Goal: Book appointment/travel/reservation

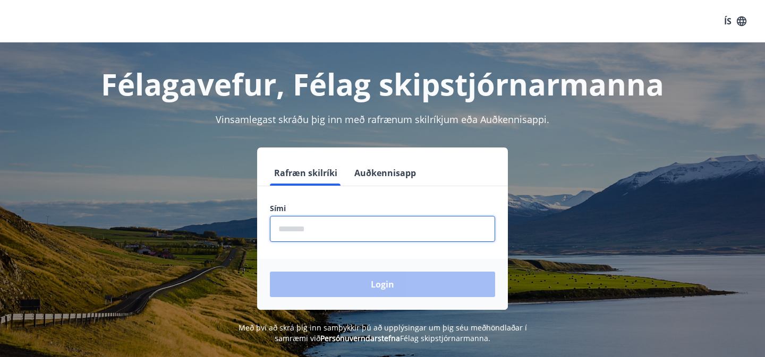
click at [353, 227] on input "phone" at bounding box center [382, 229] width 225 height 26
type input "********"
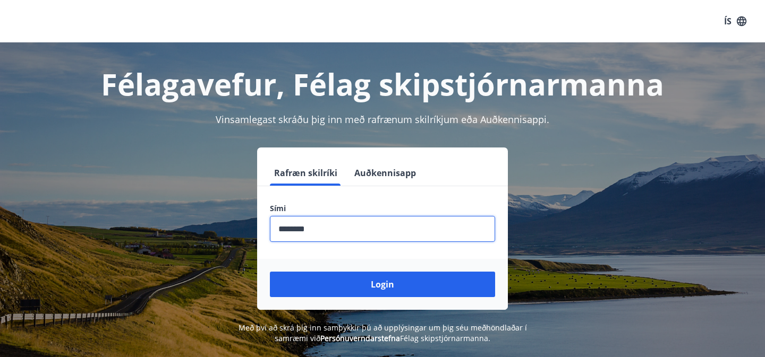
click at [270, 272] on button "Login" at bounding box center [382, 284] width 225 height 25
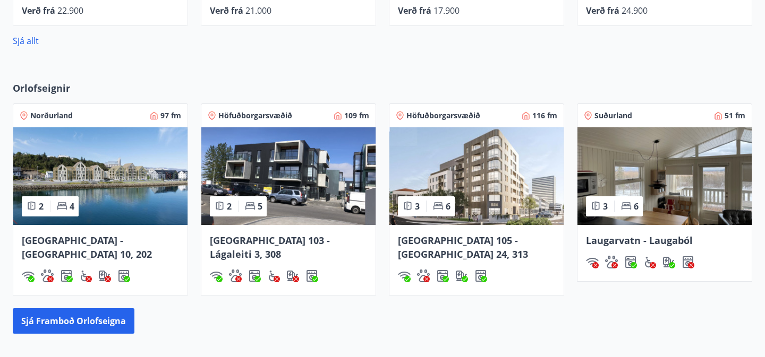
scroll to position [646, 0]
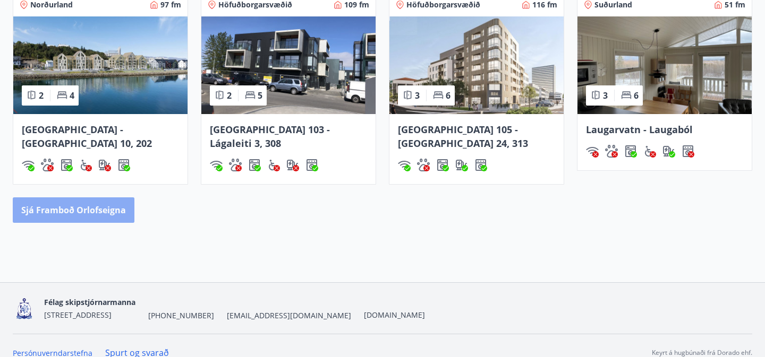
click at [113, 200] on button "Sjá framboð orlofseigna" at bounding box center [74, 210] width 122 height 25
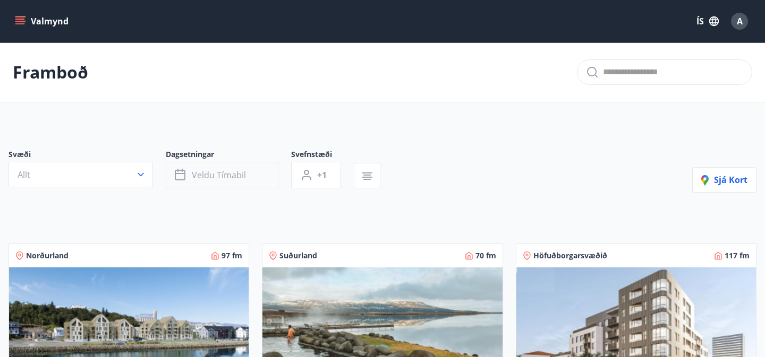
click at [203, 175] on span "Veldu tímabil" at bounding box center [219, 175] width 54 height 12
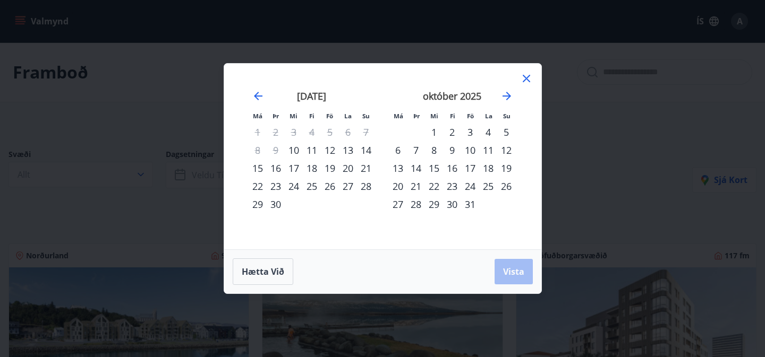
click at [311, 153] on div "11" at bounding box center [312, 150] width 18 height 18
click at [277, 168] on div "16" at bounding box center [276, 168] width 18 height 18
click at [505, 271] on span "Vista" at bounding box center [513, 272] width 21 height 12
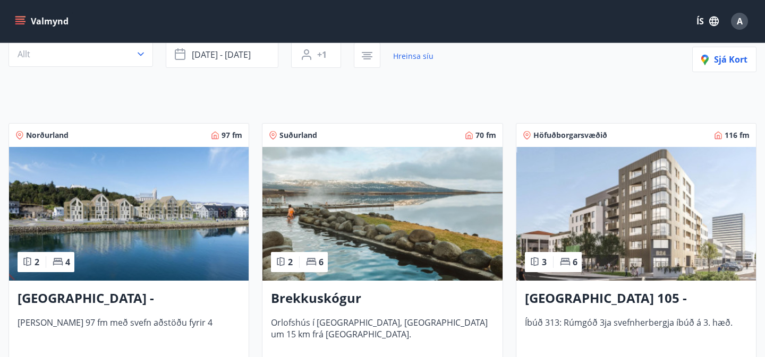
scroll to position [109, 0]
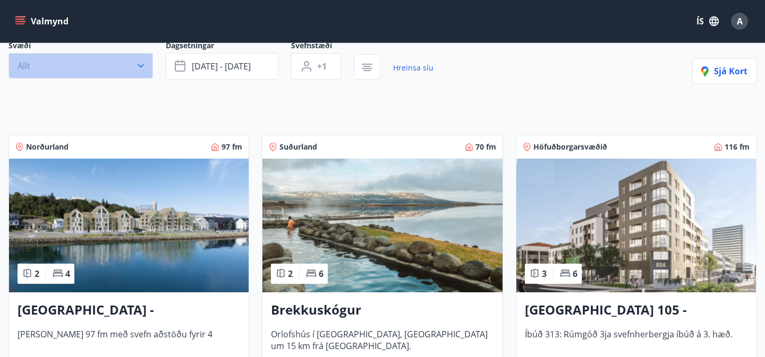
click at [70, 75] on button "Allt" at bounding box center [80, 65] width 144 height 25
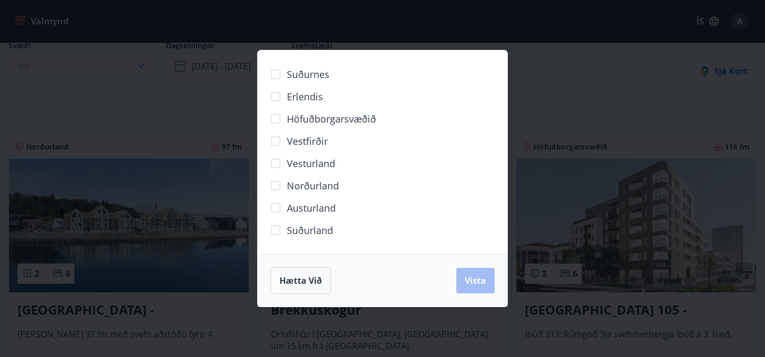
click at [370, 115] on span "Höfuðborgarsvæðið" at bounding box center [331, 119] width 89 height 14
click at [466, 282] on span "Vista" at bounding box center [475, 281] width 21 height 12
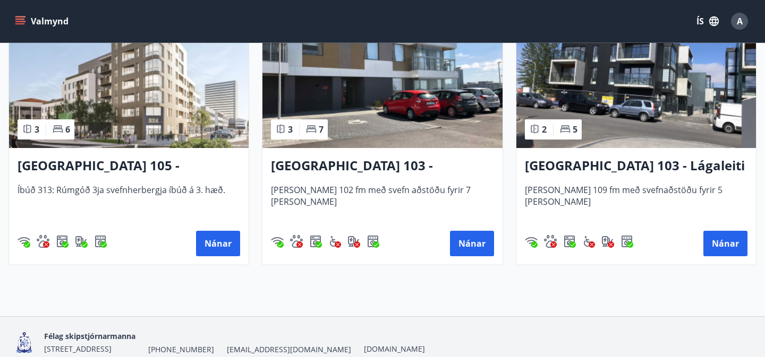
scroll to position [222, 0]
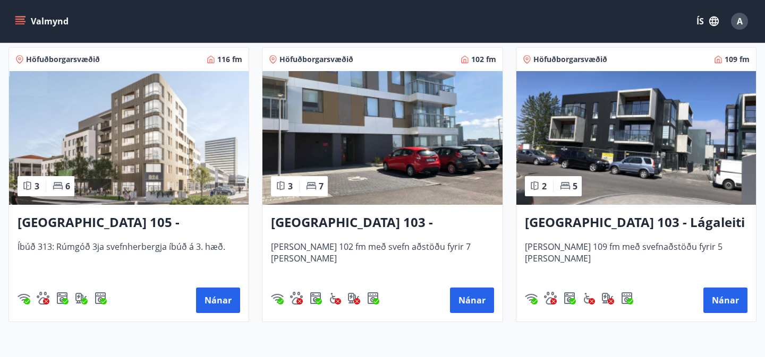
click at [111, 140] on img at bounding box center [128, 138] width 239 height 134
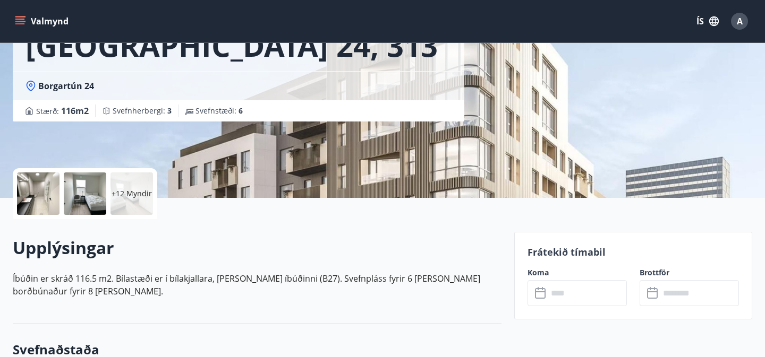
scroll to position [125, 0]
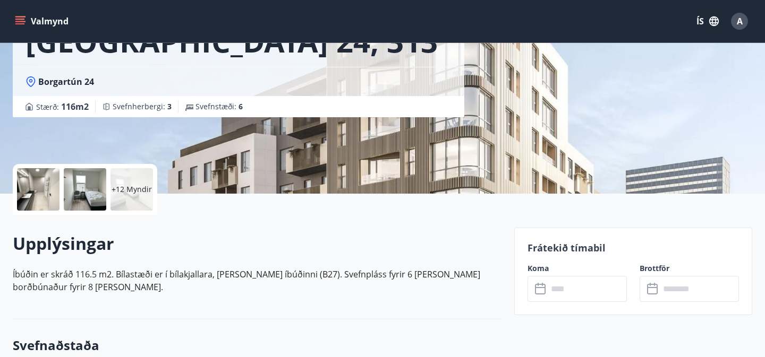
click at [138, 182] on div "+12 Myndir" at bounding box center [131, 189] width 42 height 42
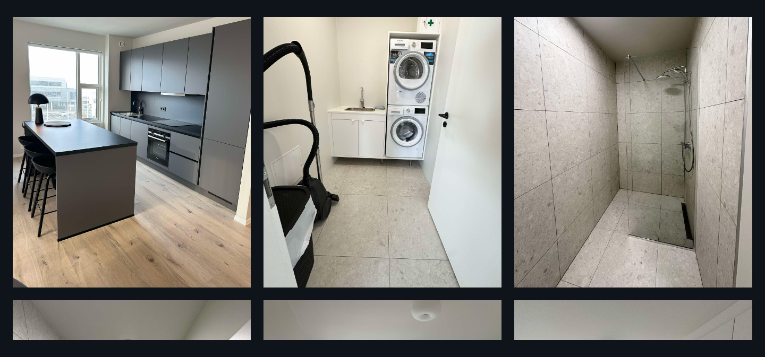
scroll to position [0, 0]
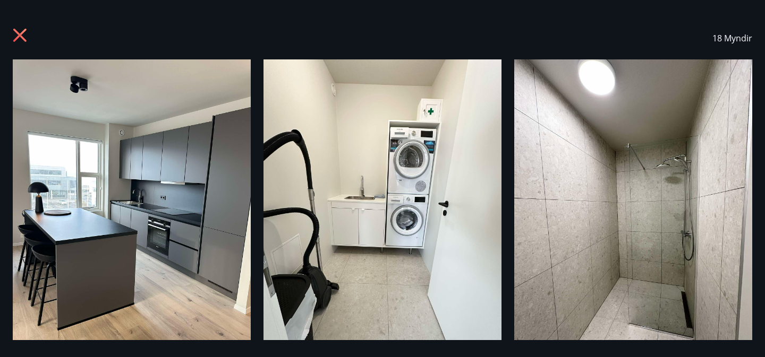
click at [20, 31] on icon at bounding box center [21, 36] width 17 height 17
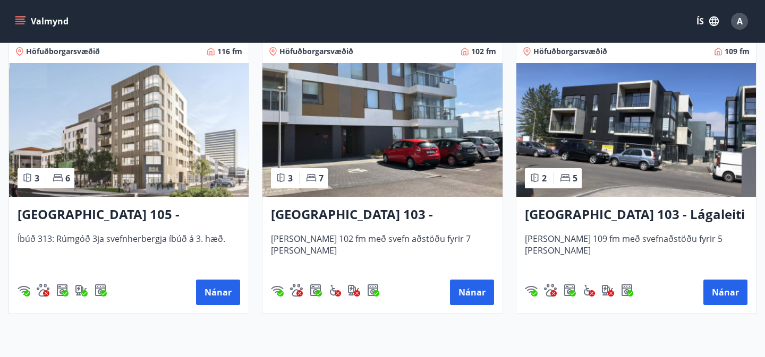
scroll to position [230, 0]
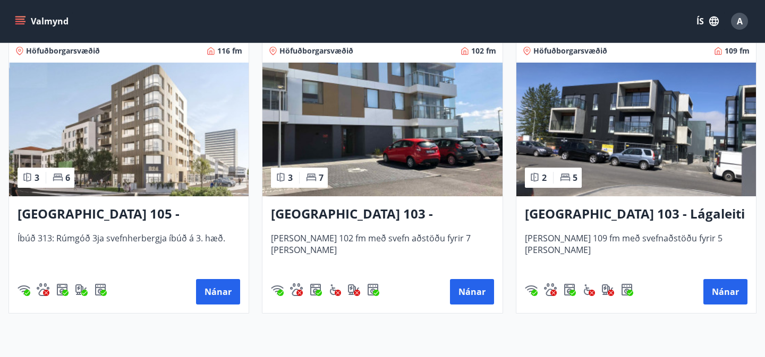
click at [610, 156] on img at bounding box center [635, 130] width 239 height 134
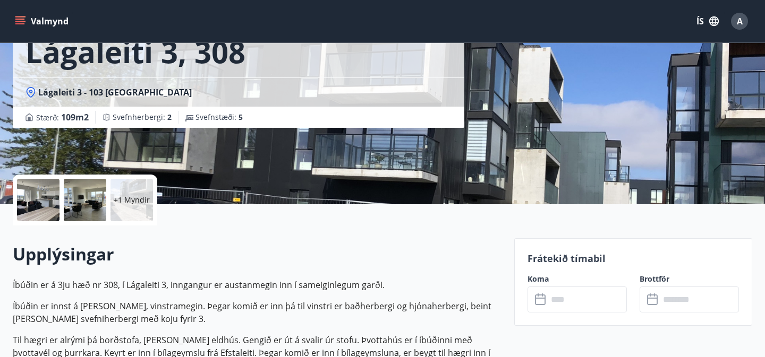
scroll to position [123, 0]
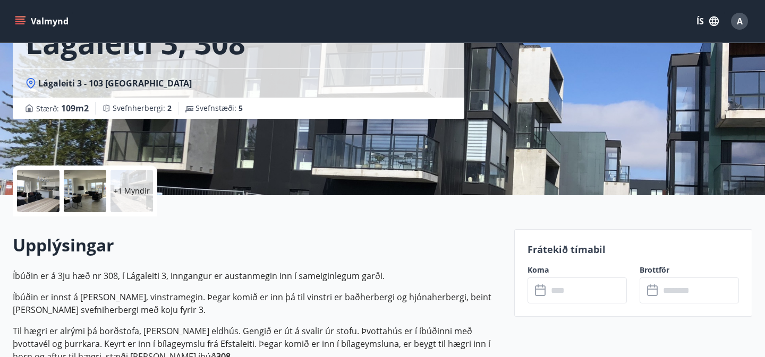
click at [135, 194] on p "+1 Myndir" at bounding box center [132, 191] width 36 height 11
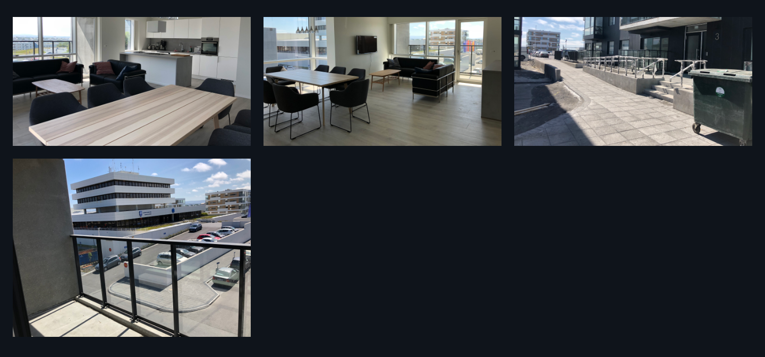
scroll to position [0, 0]
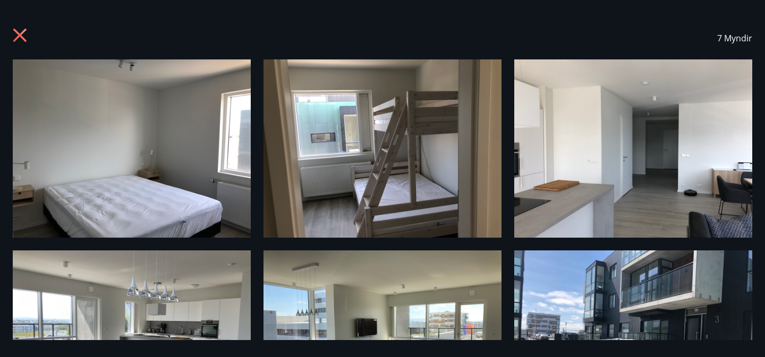
click at [28, 40] on icon at bounding box center [21, 36] width 17 height 17
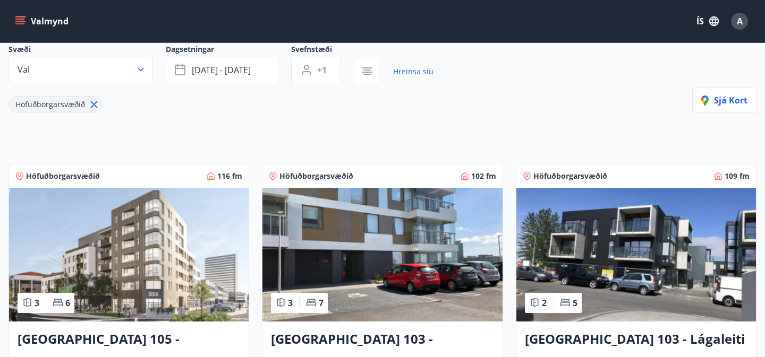
scroll to position [106, 0]
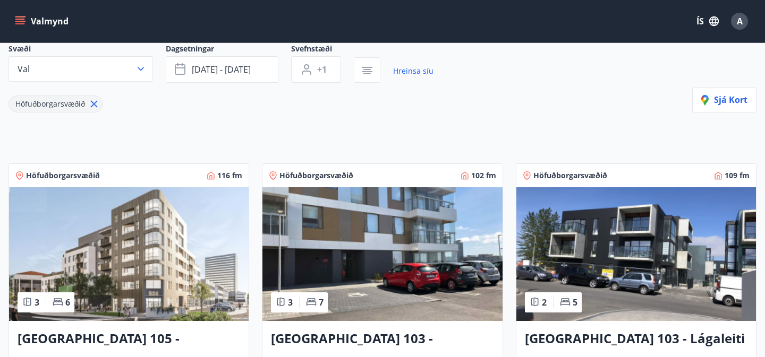
click at [126, 82] on div "Svæði Val" at bounding box center [86, 63] width 157 height 39
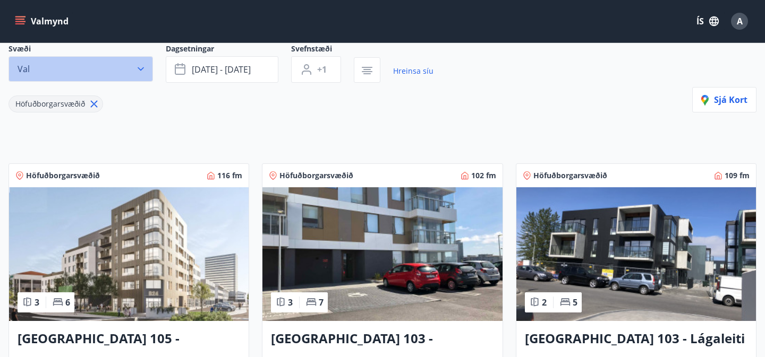
click at [126, 72] on button "Val" at bounding box center [80, 68] width 144 height 25
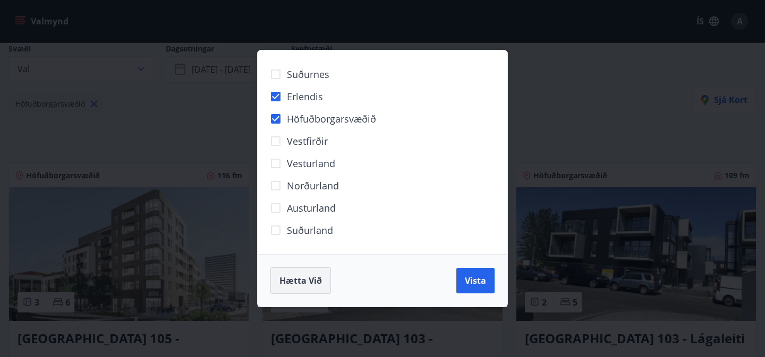
click at [297, 290] on button "Hætta við" at bounding box center [300, 281] width 61 height 27
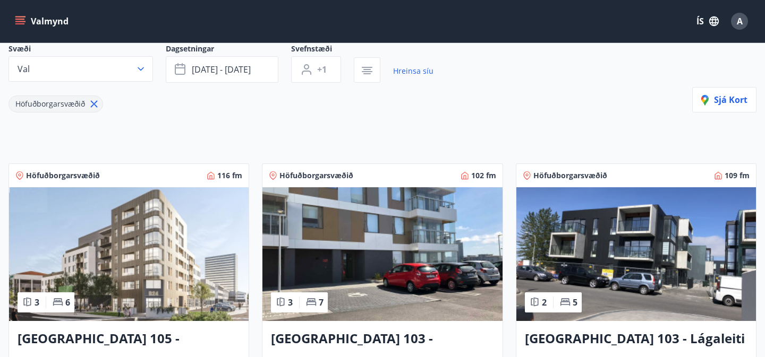
click at [96, 103] on icon at bounding box center [94, 104] width 12 height 12
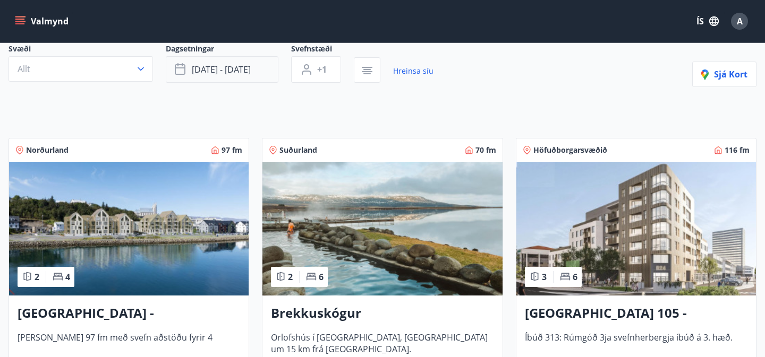
click at [231, 74] on span "sep 11 - sep 16" at bounding box center [221, 70] width 59 height 12
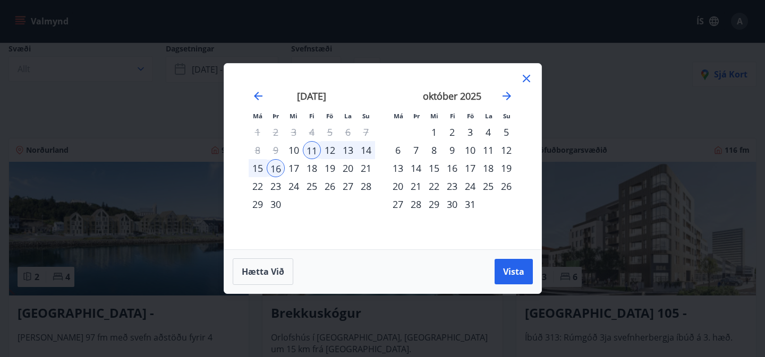
click at [529, 72] on icon at bounding box center [526, 78] width 13 height 13
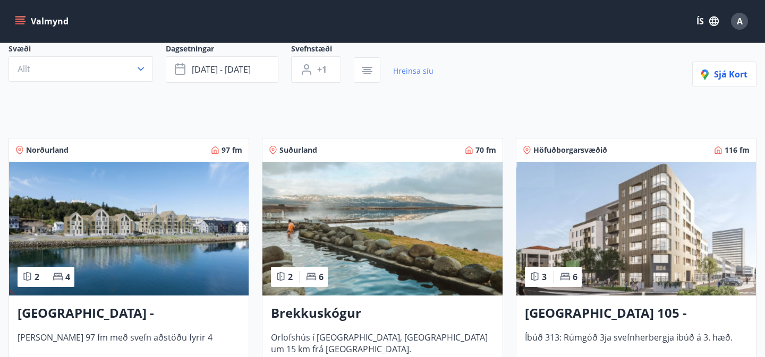
click at [421, 70] on link "Hreinsa síu" at bounding box center [413, 70] width 40 height 23
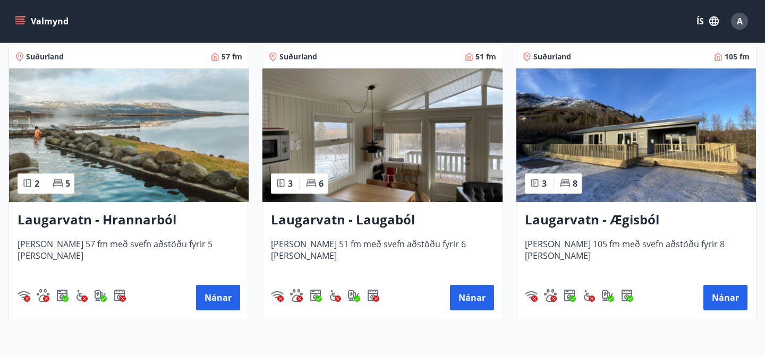
scroll to position [1637, 0]
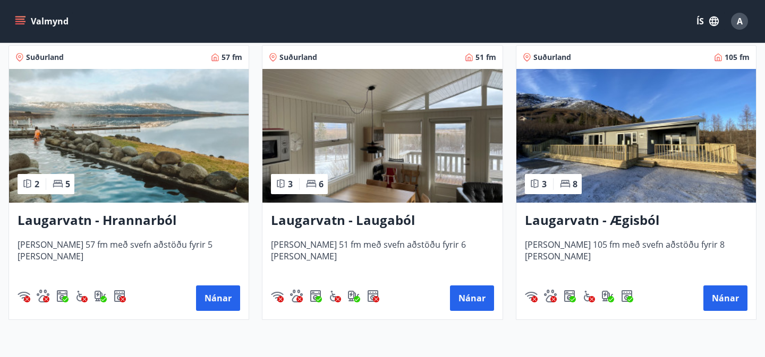
click at [599, 119] on img at bounding box center [635, 136] width 239 height 134
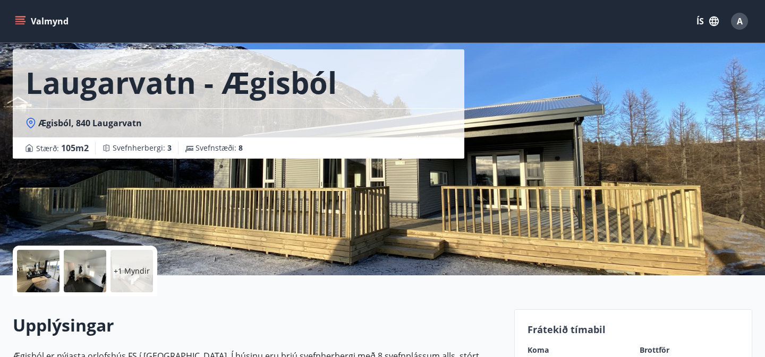
scroll to position [58, 0]
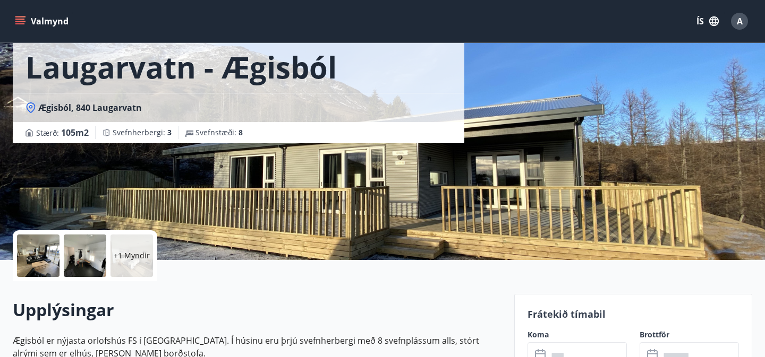
click at [130, 260] on p "+1 Myndir" at bounding box center [132, 256] width 36 height 11
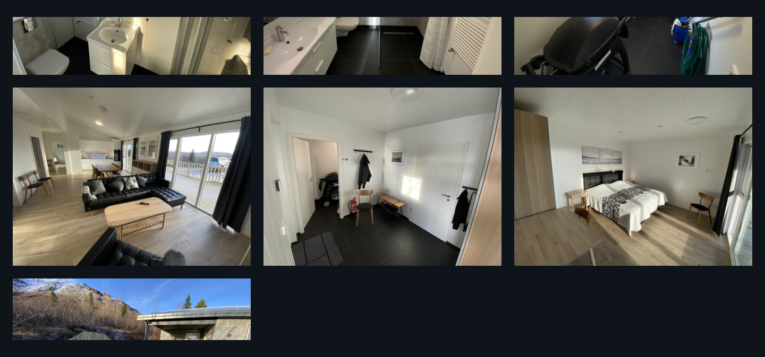
scroll to position [161, 0]
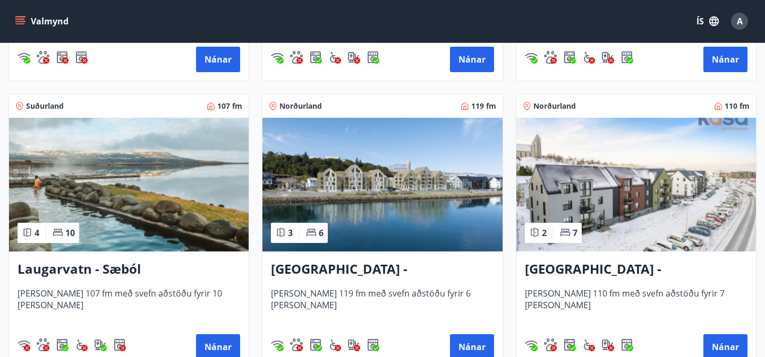
scroll to position [1013, 0]
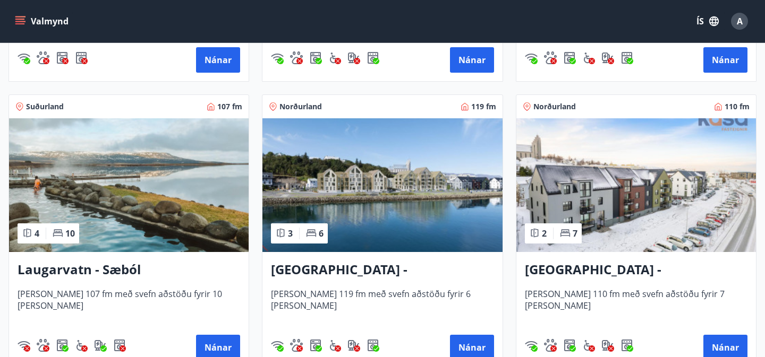
click at [123, 218] on img at bounding box center [128, 185] width 239 height 134
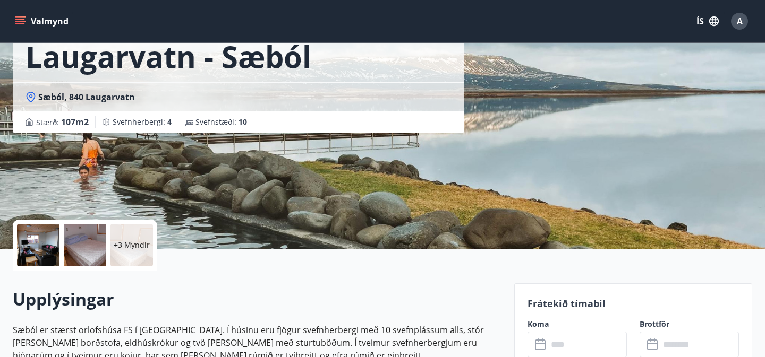
scroll to position [70, 0]
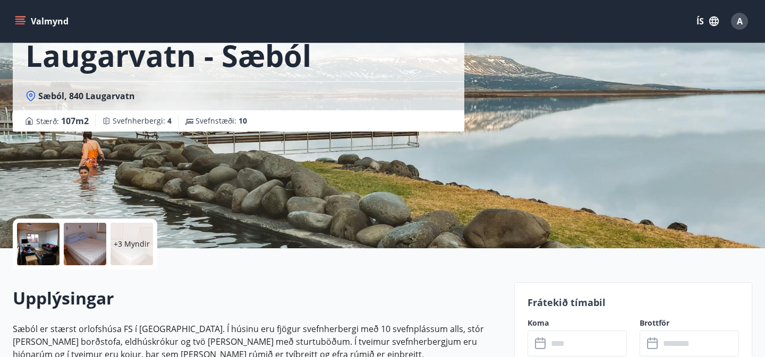
click at [139, 242] on p "+3 Myndir" at bounding box center [132, 244] width 36 height 11
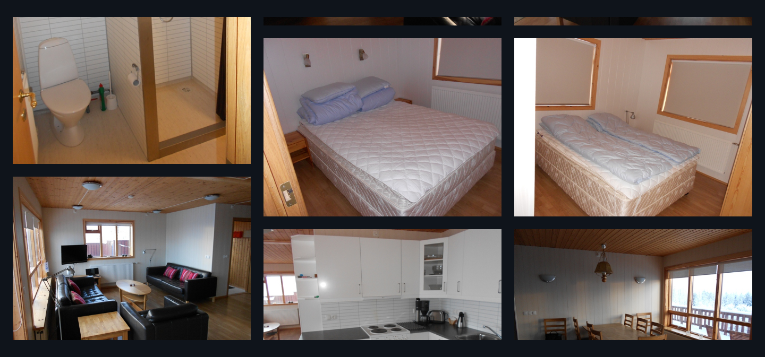
scroll to position [0, 0]
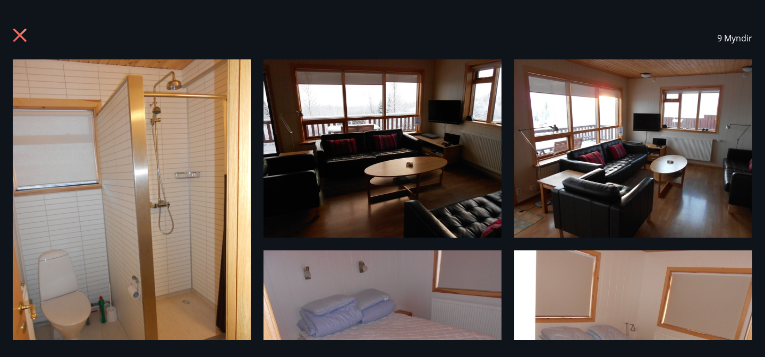
click at [18, 27] on div "9 Myndir" at bounding box center [382, 38] width 739 height 42
click at [20, 38] on icon at bounding box center [21, 36] width 17 height 17
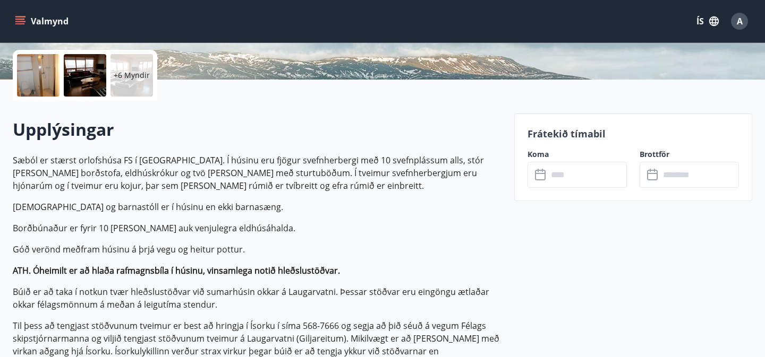
scroll to position [245, 0]
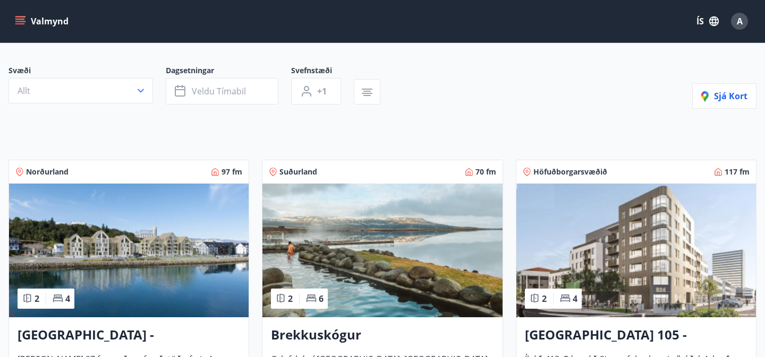
scroll to position [119, 0]
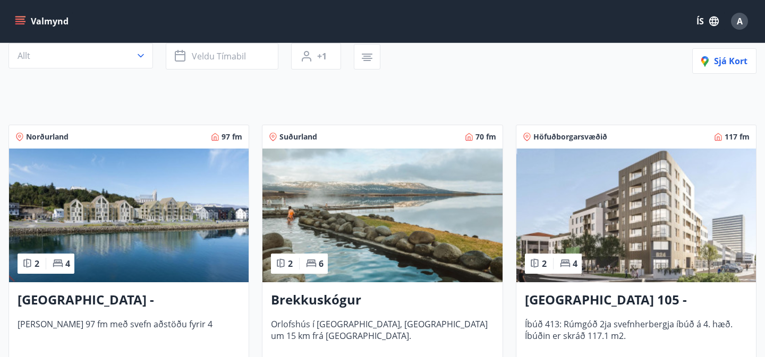
click at [340, 219] on img at bounding box center [381, 216] width 239 height 134
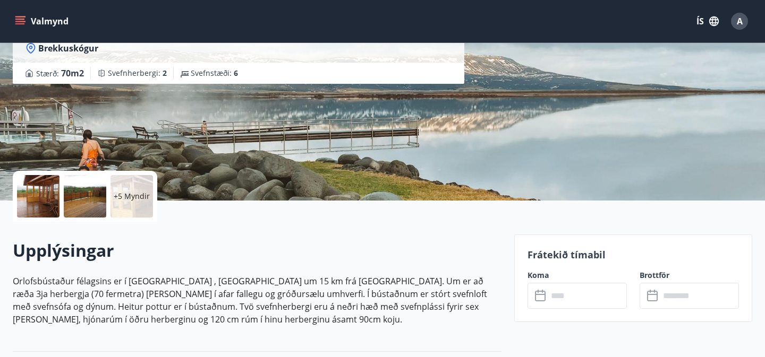
scroll to position [120, 0]
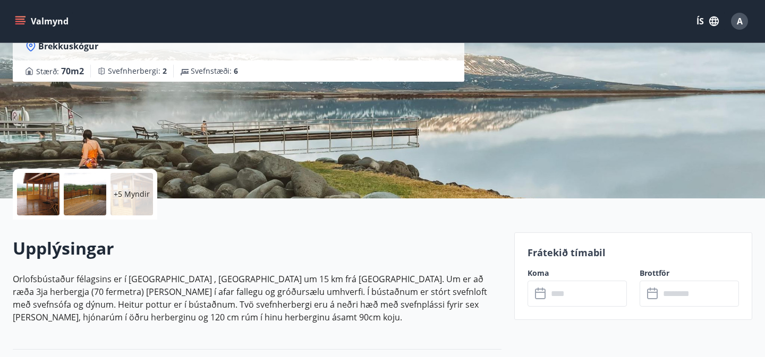
click at [138, 200] on div "+5 Myndir" at bounding box center [131, 194] width 42 height 42
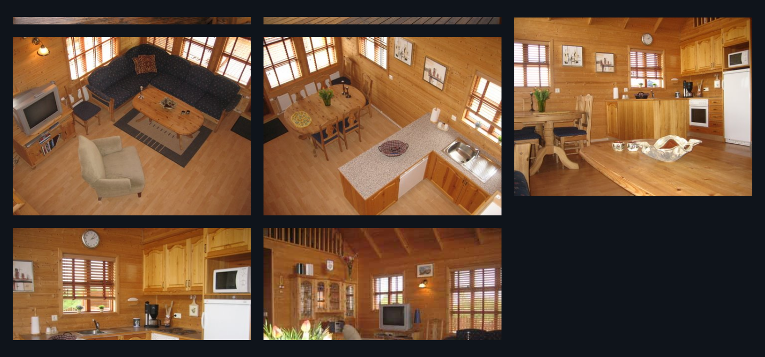
scroll to position [474, 0]
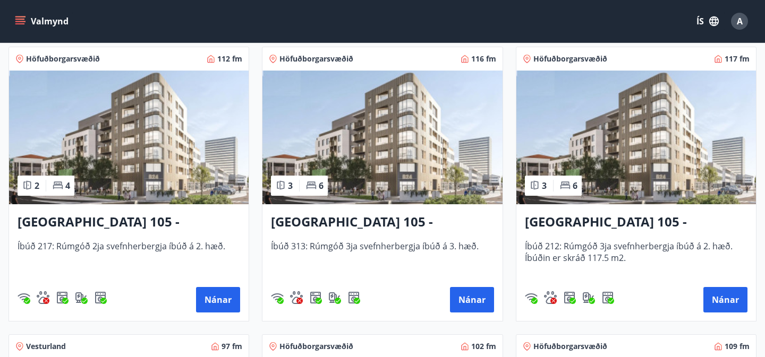
scroll to position [484, 0]
click at [141, 123] on img at bounding box center [128, 138] width 239 height 134
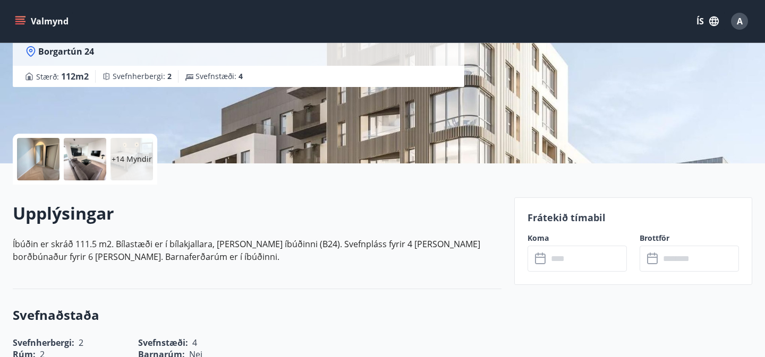
scroll to position [173, 0]
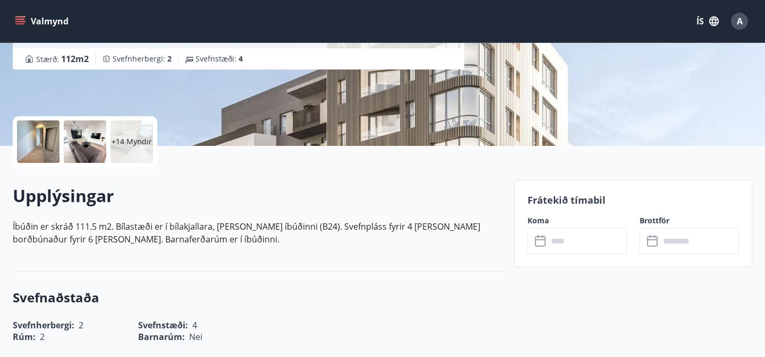
click at [127, 145] on p "+14 Myndir" at bounding box center [131, 141] width 40 height 11
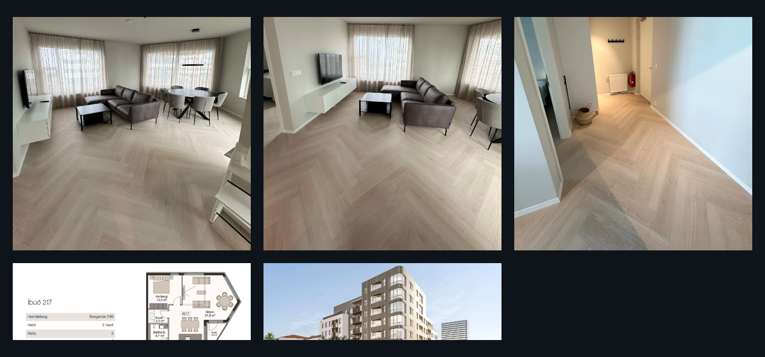
scroll to position [1847, 0]
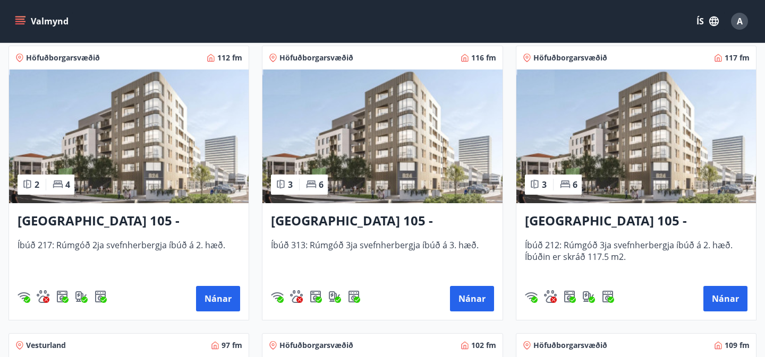
scroll to position [488, 0]
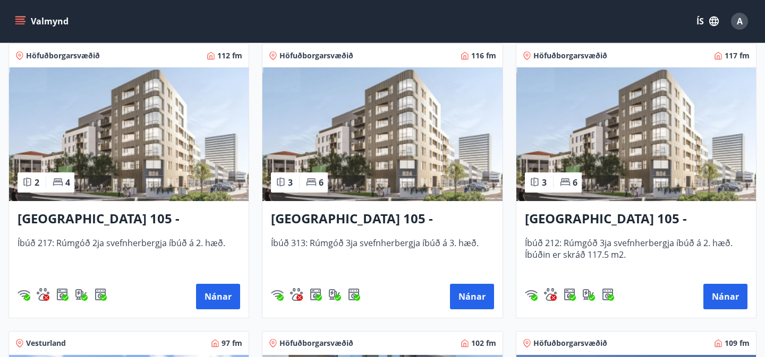
click at [603, 142] on img at bounding box center [635, 134] width 239 height 134
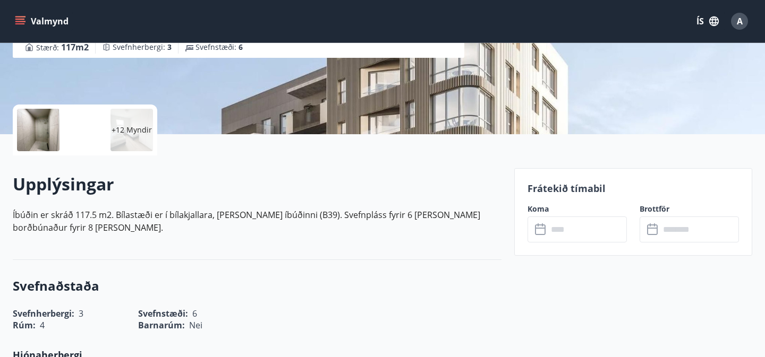
scroll to position [189, 0]
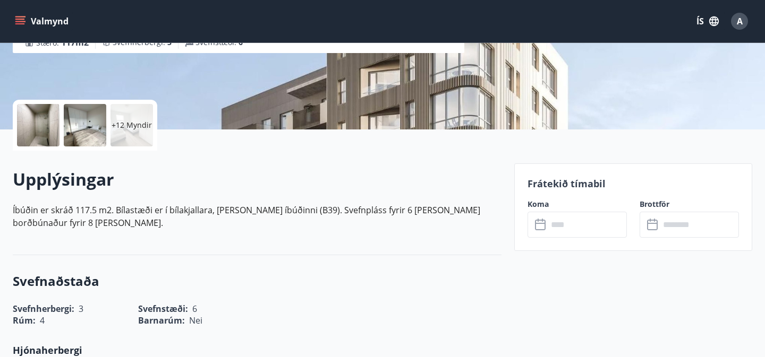
click at [147, 121] on p "+12 Myndir" at bounding box center [131, 125] width 40 height 11
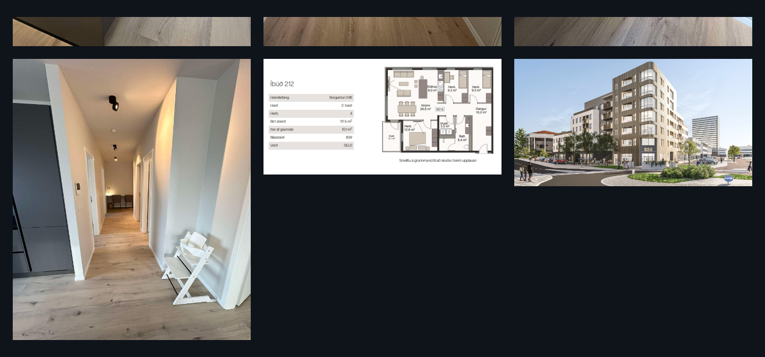
scroll to position [1688, 0]
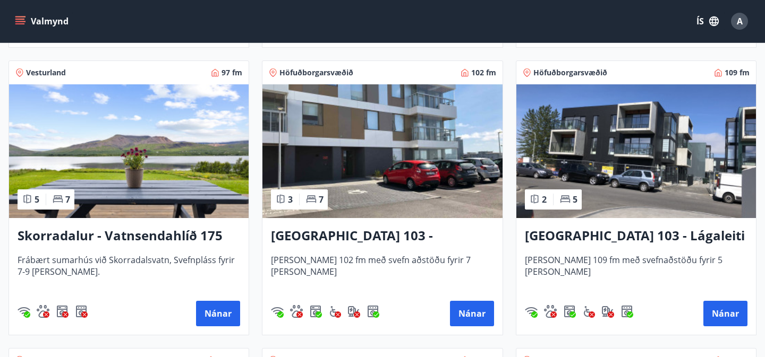
scroll to position [760, 0]
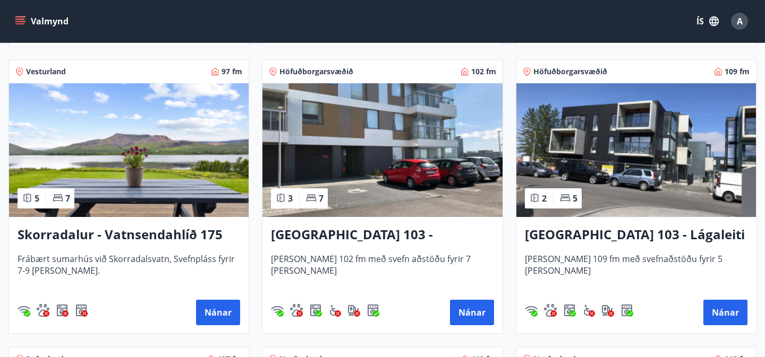
click at [150, 171] on img at bounding box center [128, 150] width 239 height 134
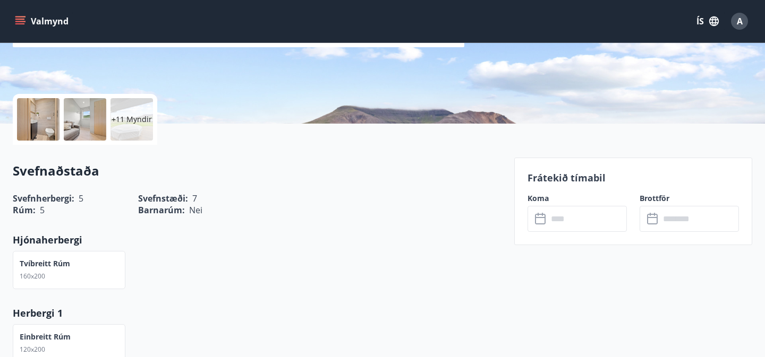
scroll to position [196, 0]
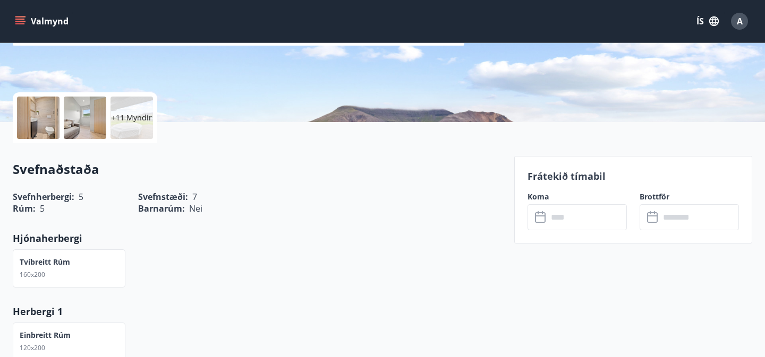
click at [125, 118] on p "+11 Myndir" at bounding box center [131, 118] width 40 height 11
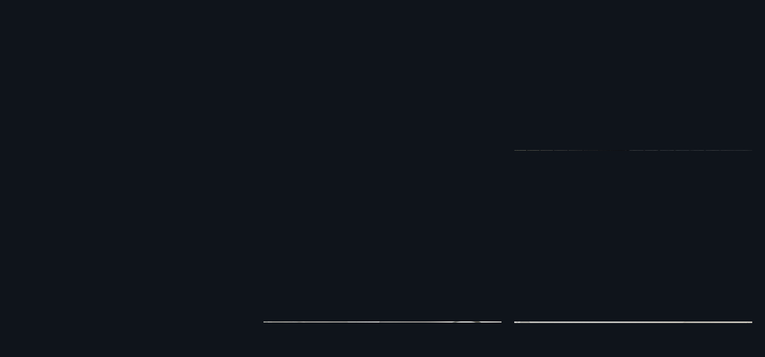
scroll to position [0, 0]
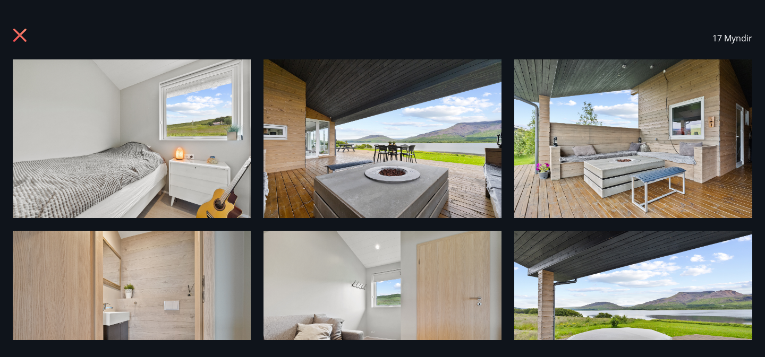
click at [24, 27] on div "17 Myndir" at bounding box center [382, 38] width 739 height 42
click at [23, 39] on icon at bounding box center [19, 35] width 13 height 13
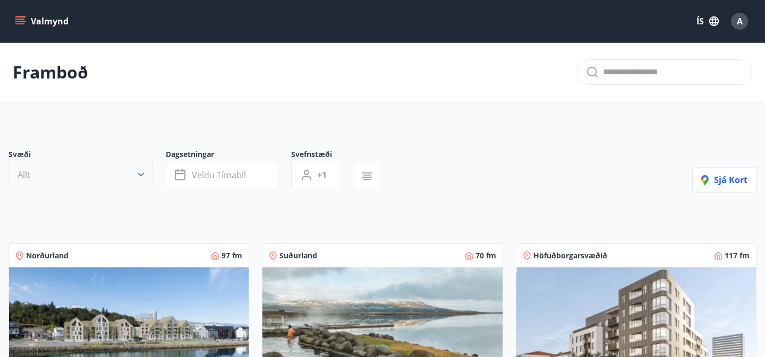
click at [72, 177] on button "Allt" at bounding box center [80, 174] width 144 height 25
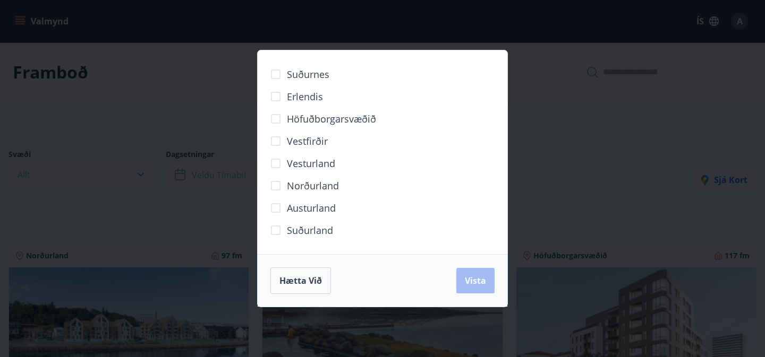
click at [313, 122] on span "Höfuðborgarsvæðið" at bounding box center [331, 119] width 89 height 14
click at [216, 179] on div "Suðurnes Erlendis Höfuðborgarsvæðið Vestfirðir Vesturland Norðurland Austurland…" at bounding box center [382, 178] width 765 height 357
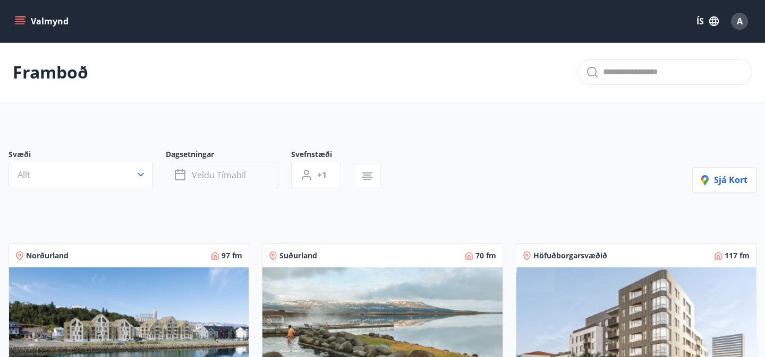
click at [234, 175] on span "Veldu tímabil" at bounding box center [219, 175] width 54 height 12
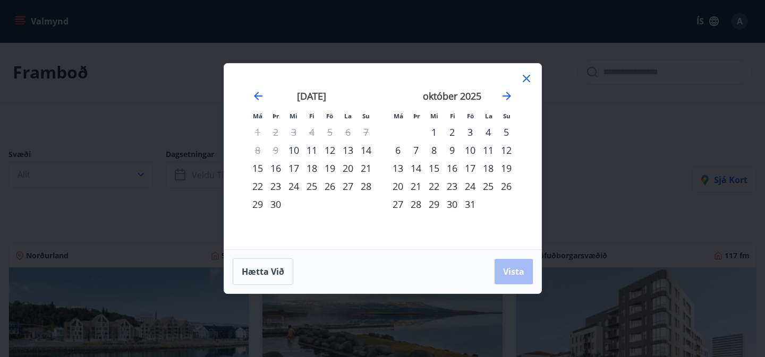
click at [309, 151] on div "11" at bounding box center [312, 150] width 18 height 18
click at [282, 168] on div "16" at bounding box center [276, 168] width 18 height 18
click at [498, 273] on button "Vista" at bounding box center [513, 271] width 38 height 25
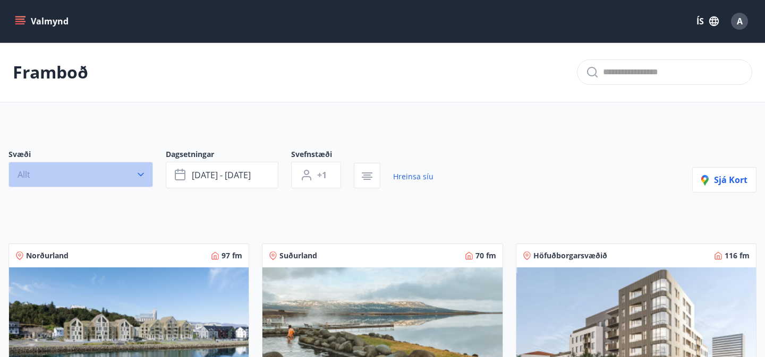
click at [121, 168] on button "Allt" at bounding box center [80, 174] width 144 height 25
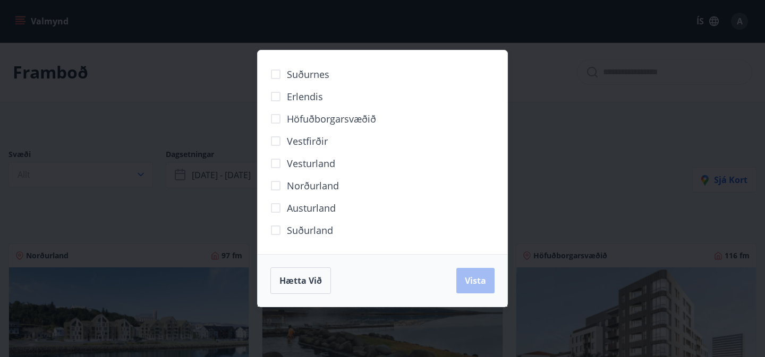
click at [310, 125] on span "Höfuðborgarsvæðið" at bounding box center [331, 119] width 89 height 14
click at [467, 283] on span "Vista" at bounding box center [475, 281] width 21 height 12
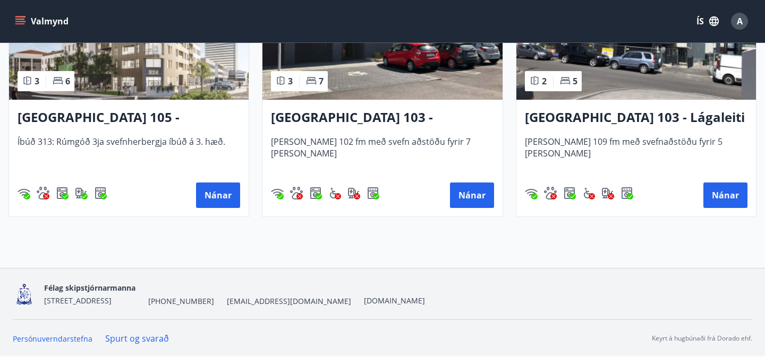
scroll to position [200, 0]
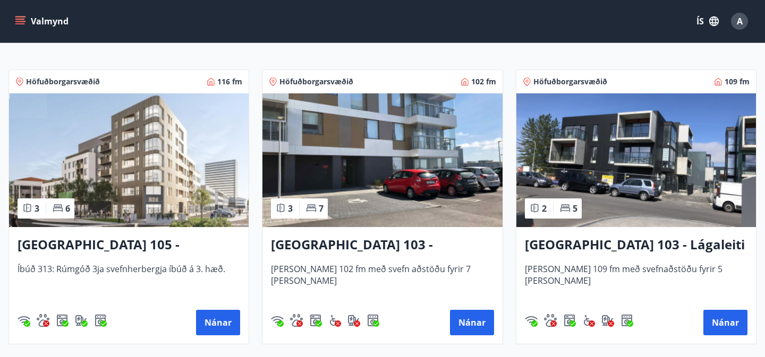
click at [185, 191] on img at bounding box center [128, 160] width 239 height 134
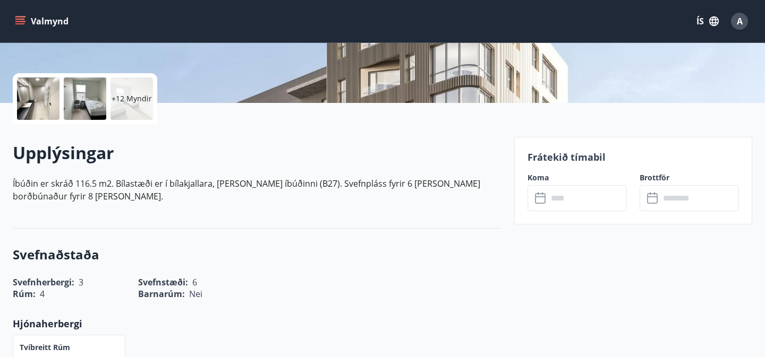
scroll to position [198, 0]
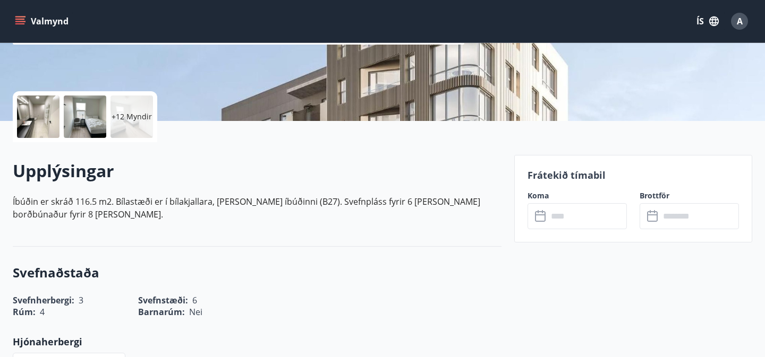
click at [553, 210] on input "text" at bounding box center [586, 216] width 79 height 26
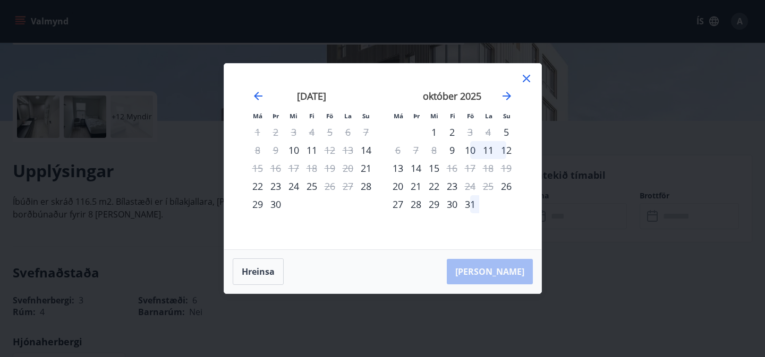
click at [528, 78] on icon at bounding box center [526, 78] width 13 height 13
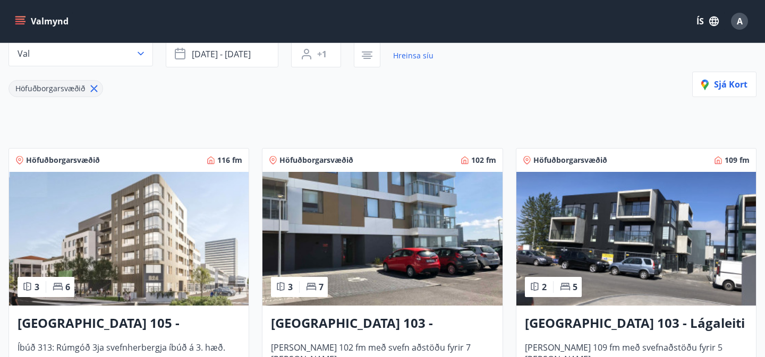
scroll to position [123, 0]
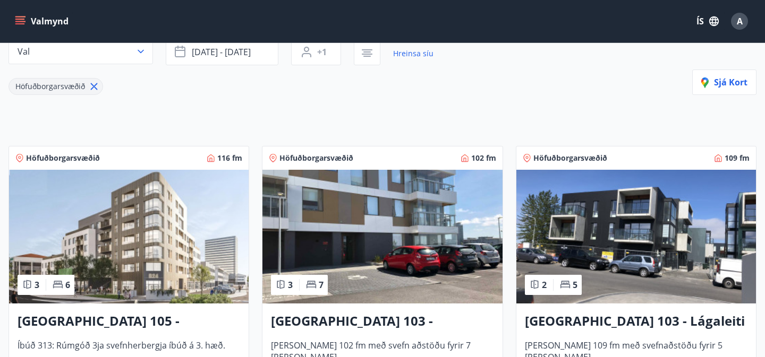
click at [414, 230] on img at bounding box center [381, 237] width 239 height 134
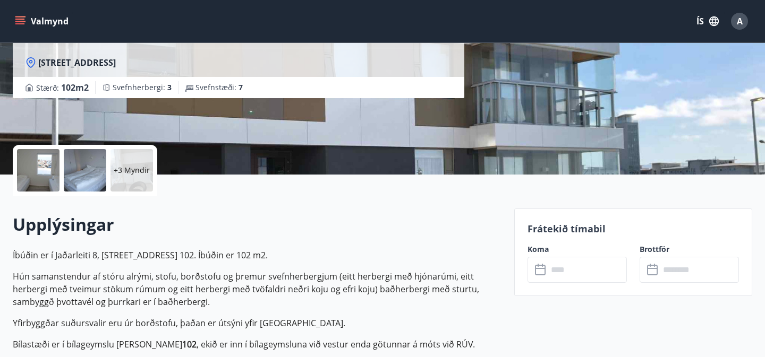
scroll to position [157, 0]
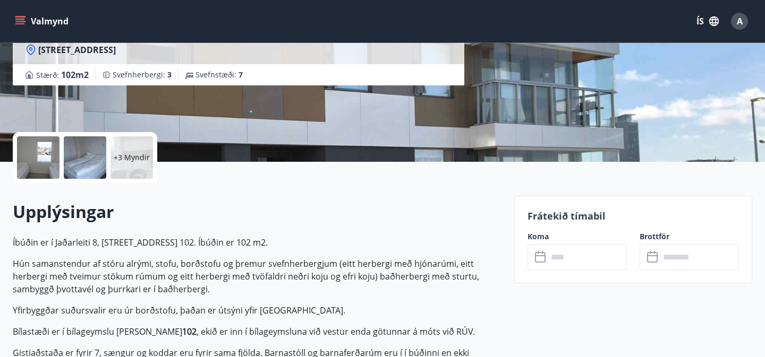
click at [565, 263] on input "text" at bounding box center [586, 257] width 79 height 26
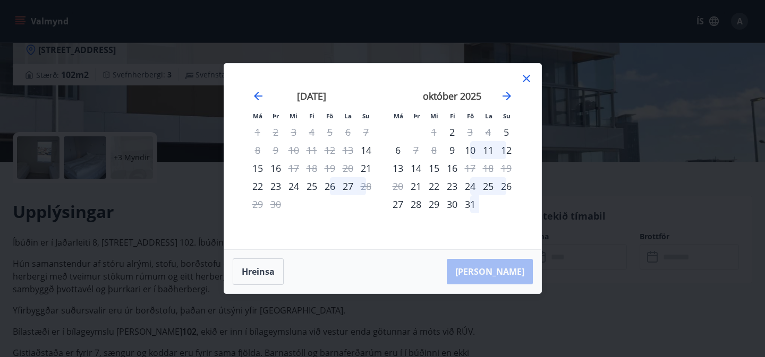
click at [327, 150] on div "12" at bounding box center [330, 150] width 18 height 18
click at [349, 185] on div "27" at bounding box center [348, 186] width 18 height 18
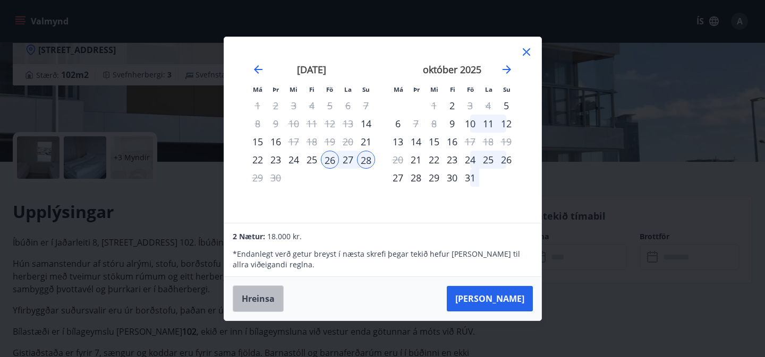
click at [265, 297] on button "Hreinsa" at bounding box center [258, 299] width 51 height 27
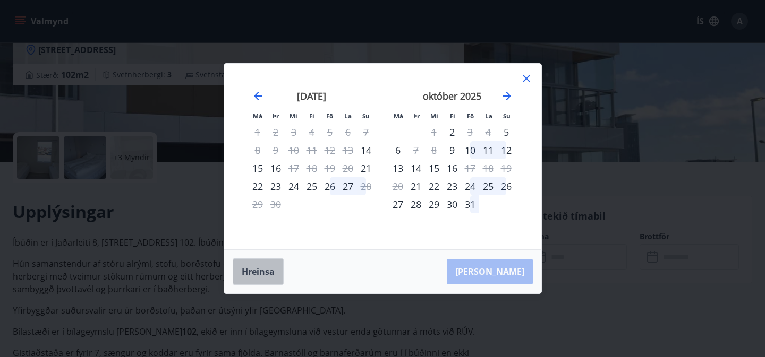
click at [271, 276] on button "Hreinsa" at bounding box center [258, 272] width 51 height 27
click at [243, 277] on button "Hreinsa" at bounding box center [258, 272] width 51 height 27
click at [527, 81] on icon at bounding box center [525, 78] width 7 height 7
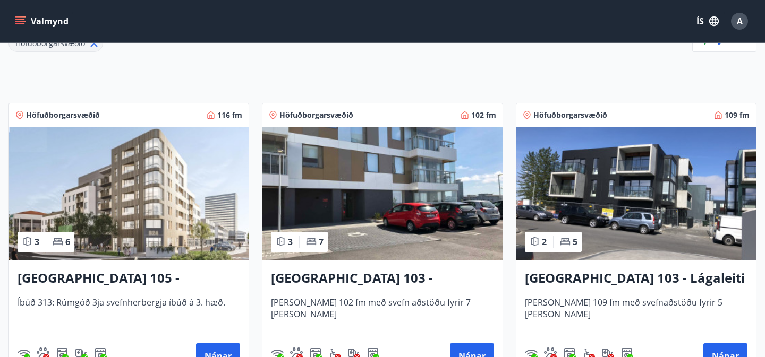
click at [582, 197] on img at bounding box center [635, 194] width 239 height 134
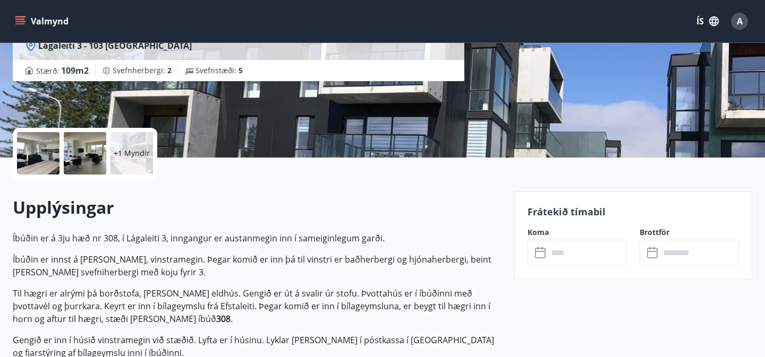
scroll to position [165, 0]
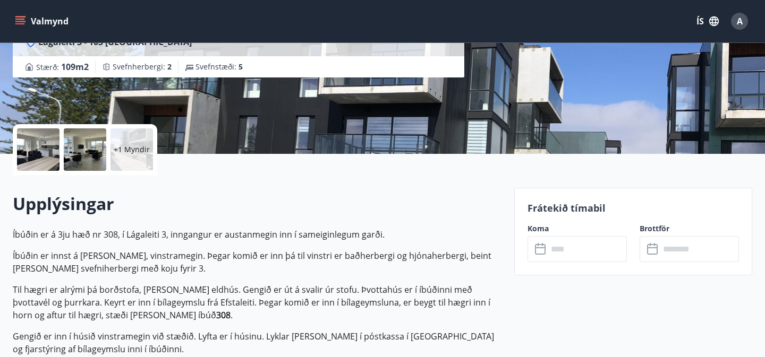
click at [565, 255] on input "text" at bounding box center [586, 249] width 79 height 26
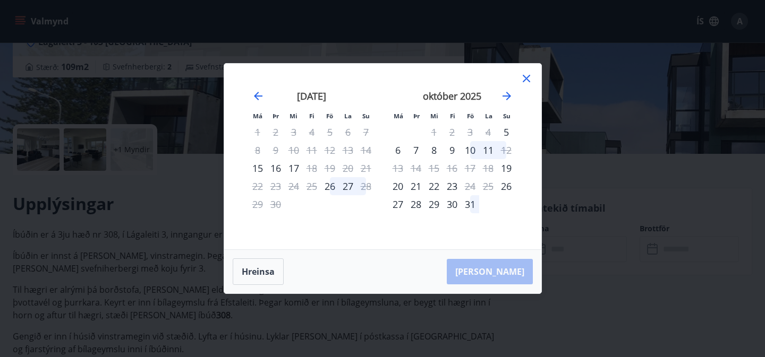
click at [201, 195] on div "Má Þr Mi Fi Fö La Su Má Þr Mi Fi Fö La Su ágúst 2025 1 2 3 4 5 6 7 8 9 10 11 12…" at bounding box center [382, 178] width 765 height 357
